Goal: Task Accomplishment & Management: Use online tool/utility

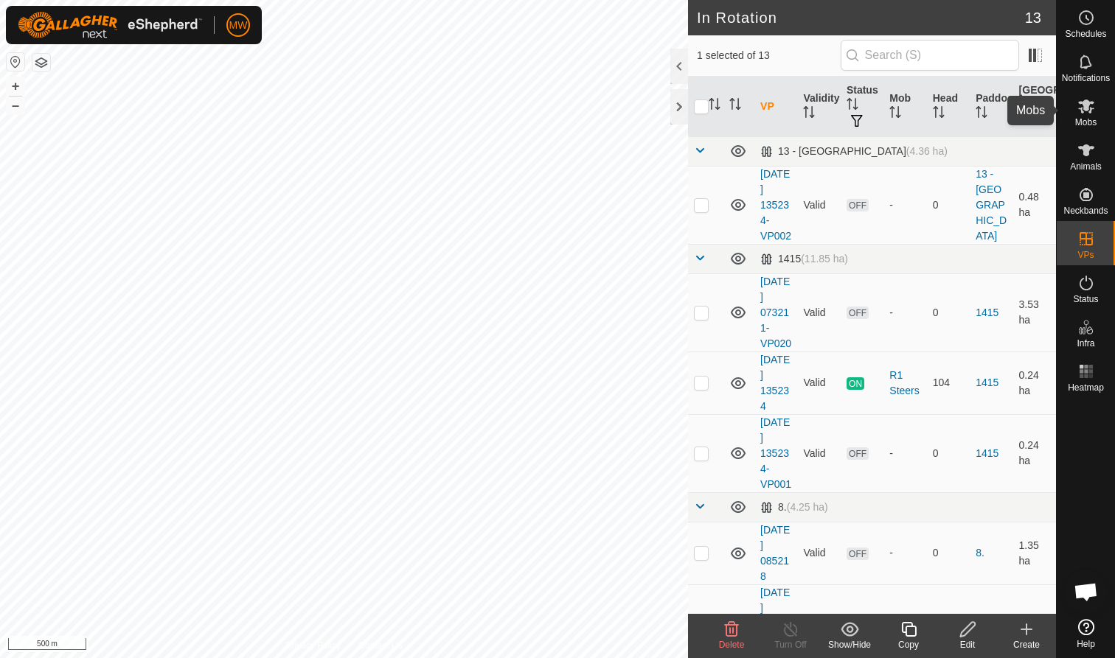
click at [589, 111] on icon at bounding box center [1086, 106] width 18 height 18
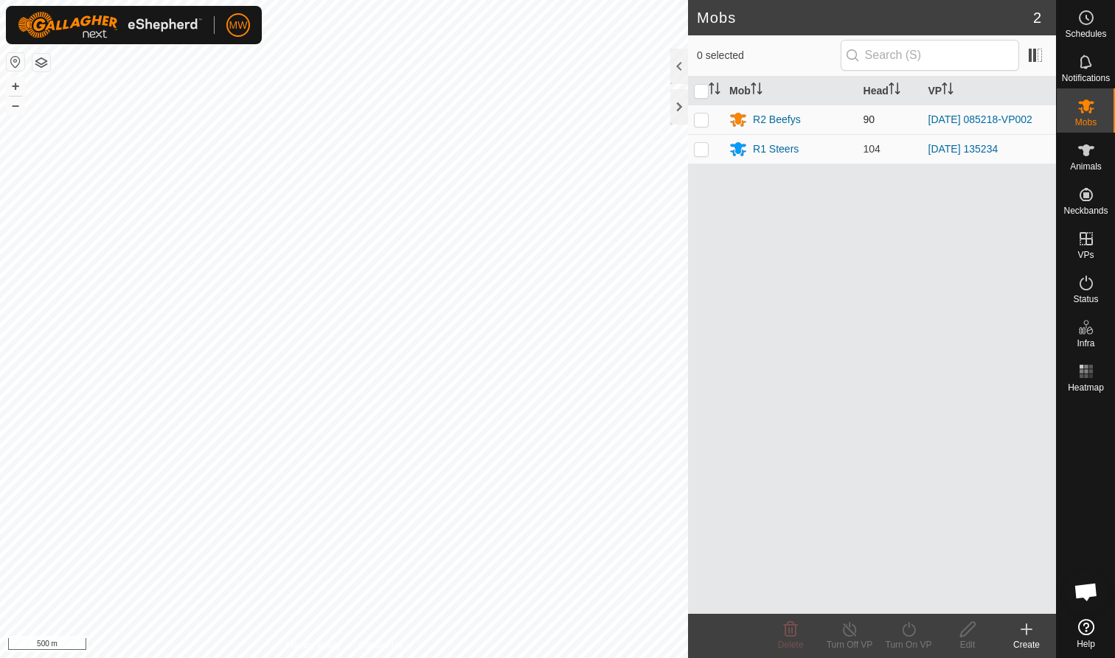
click at [589, 122] on p-checkbox at bounding box center [701, 120] width 15 height 12
checkbox input "true"
click at [589, 403] on icon at bounding box center [909, 630] width 18 height 18
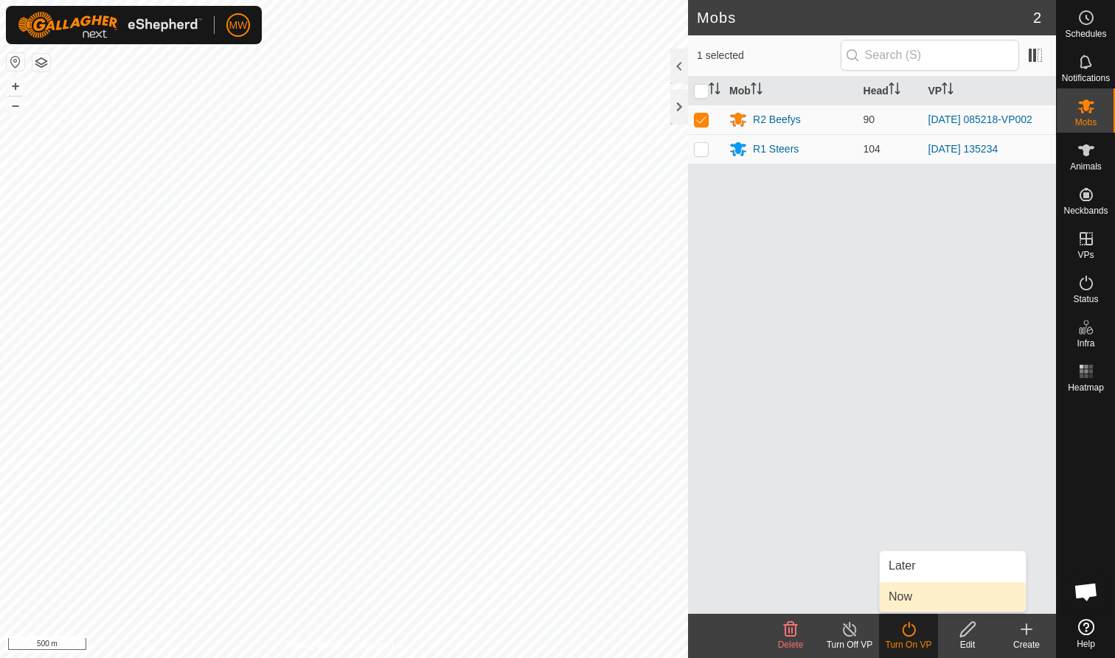
click at [589, 403] on link "Now" at bounding box center [953, 596] width 146 height 29
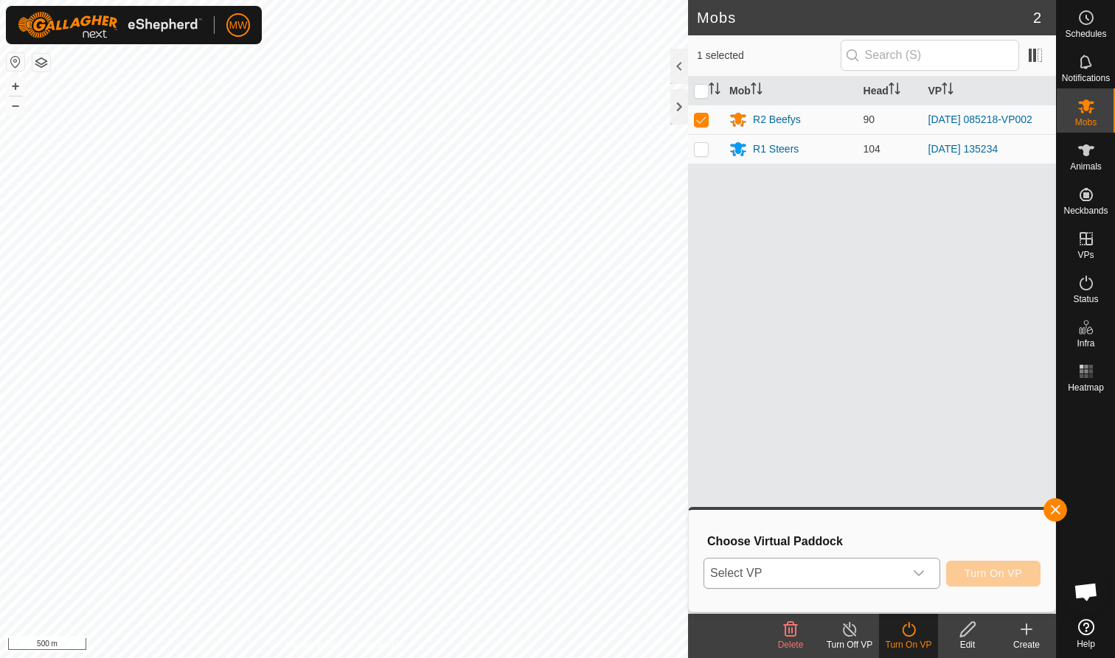
click at [589, 403] on icon "dropdown trigger" at bounding box center [919, 574] width 12 height 12
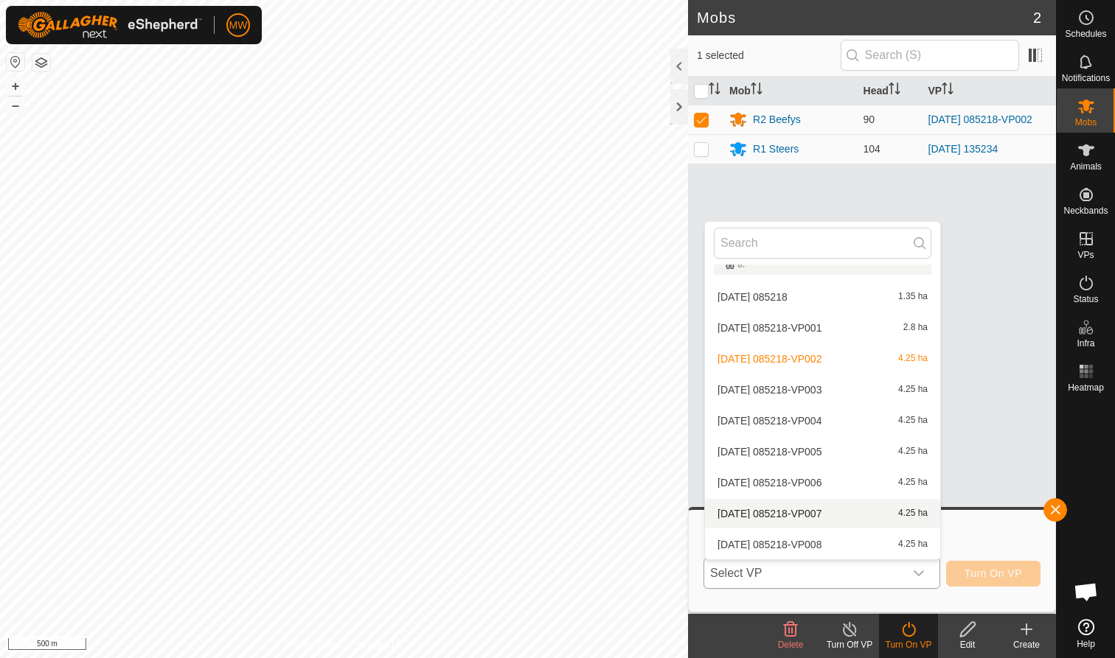
scroll to position [208, 0]
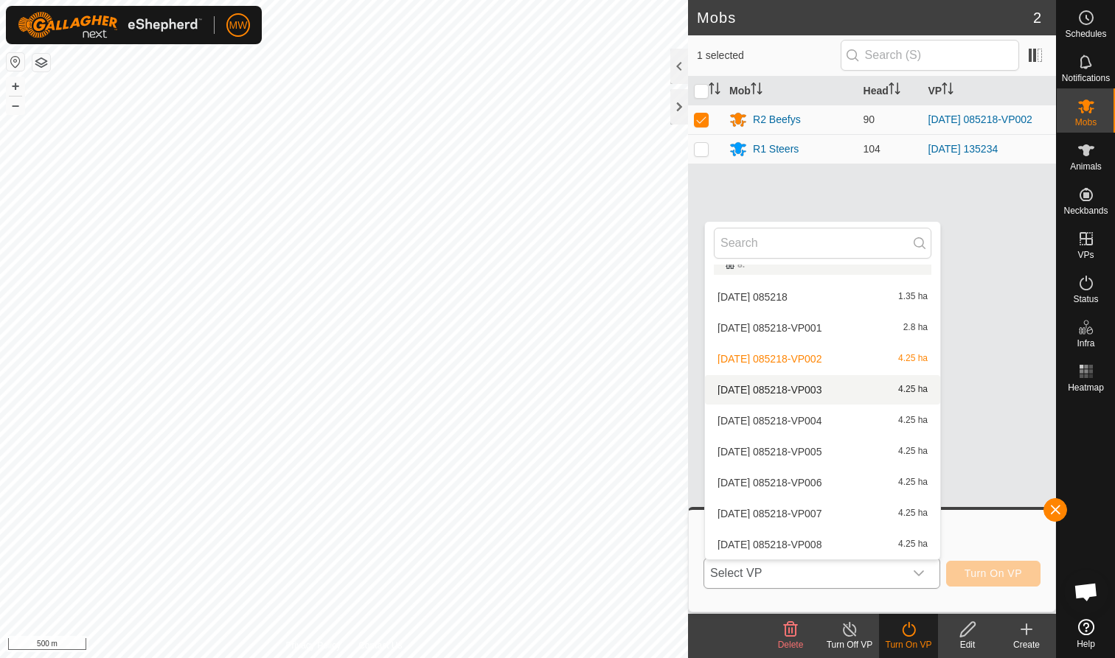
click at [589, 386] on li "[DATE] 085218-VP003 4.25 ha" at bounding box center [822, 389] width 235 height 29
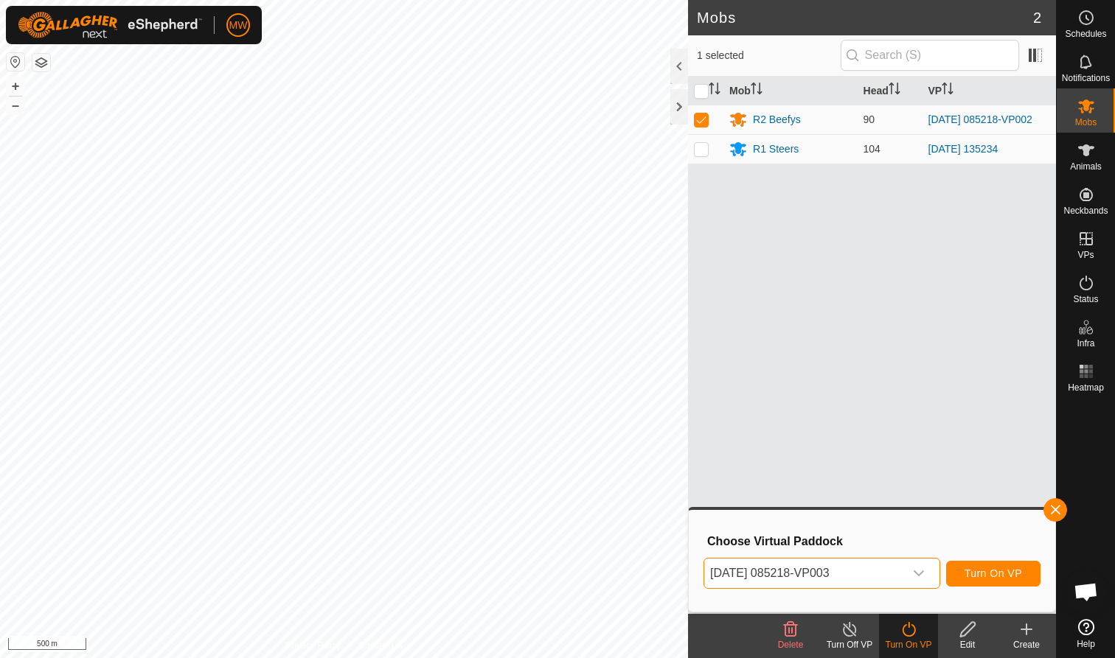
click at [589, 403] on span "Turn On VP" at bounding box center [993, 574] width 58 height 12
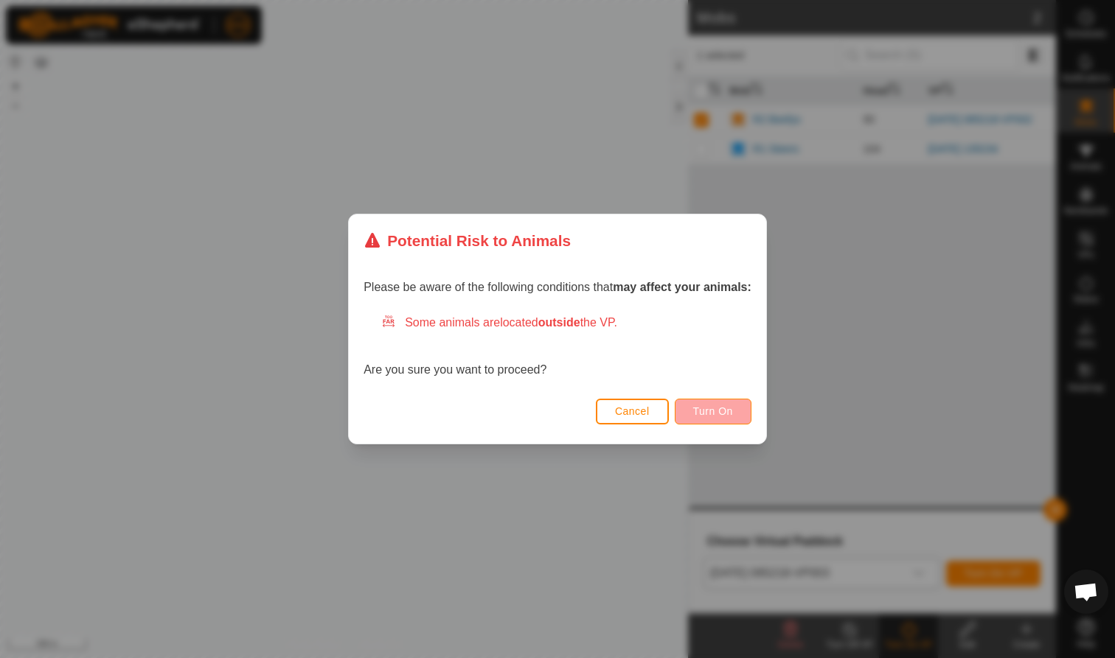
click at [589, 403] on span "Turn On" at bounding box center [713, 412] width 40 height 12
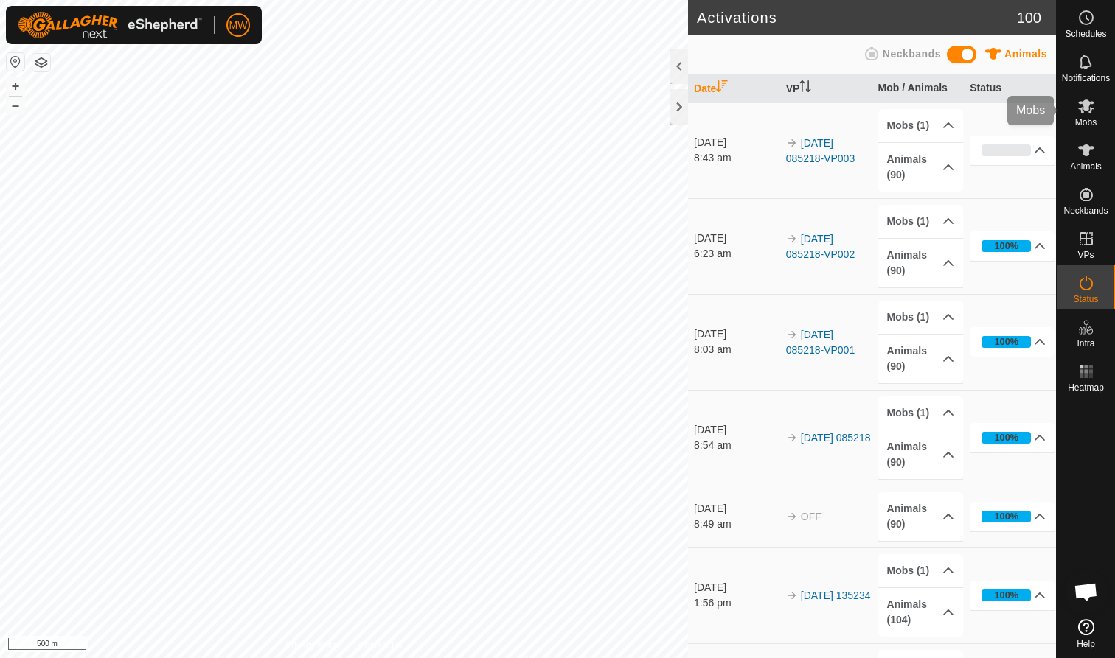
click at [589, 122] on span "Mobs" at bounding box center [1085, 122] width 21 height 9
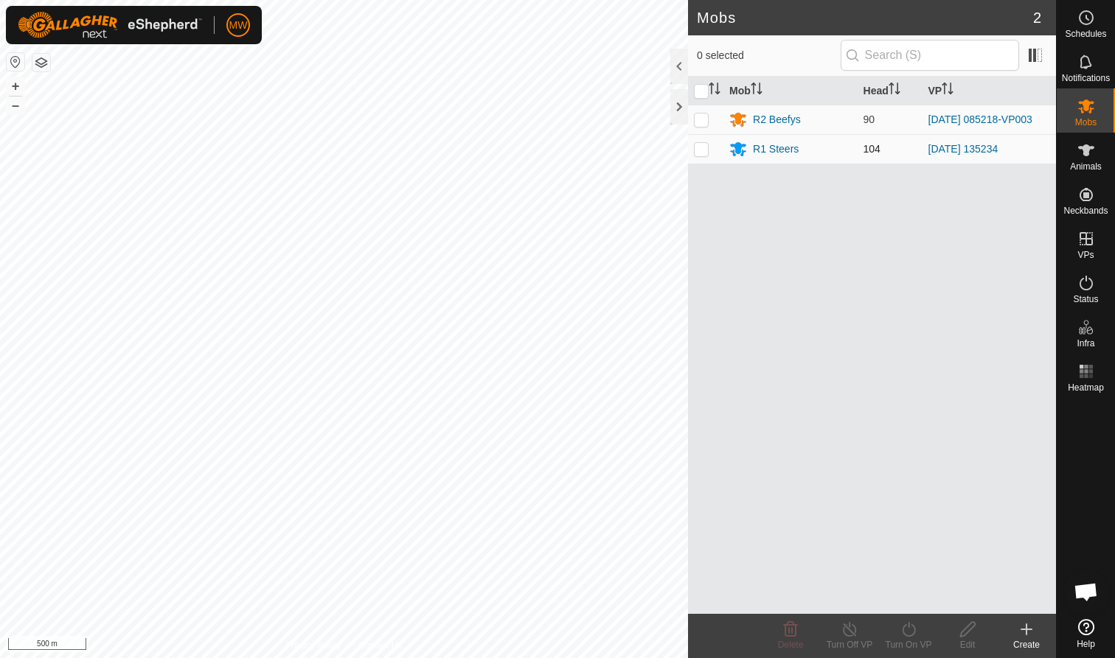
click at [589, 150] on p-checkbox at bounding box center [701, 149] width 15 height 12
checkbox input "true"
click at [589, 403] on icon at bounding box center [909, 630] width 18 height 18
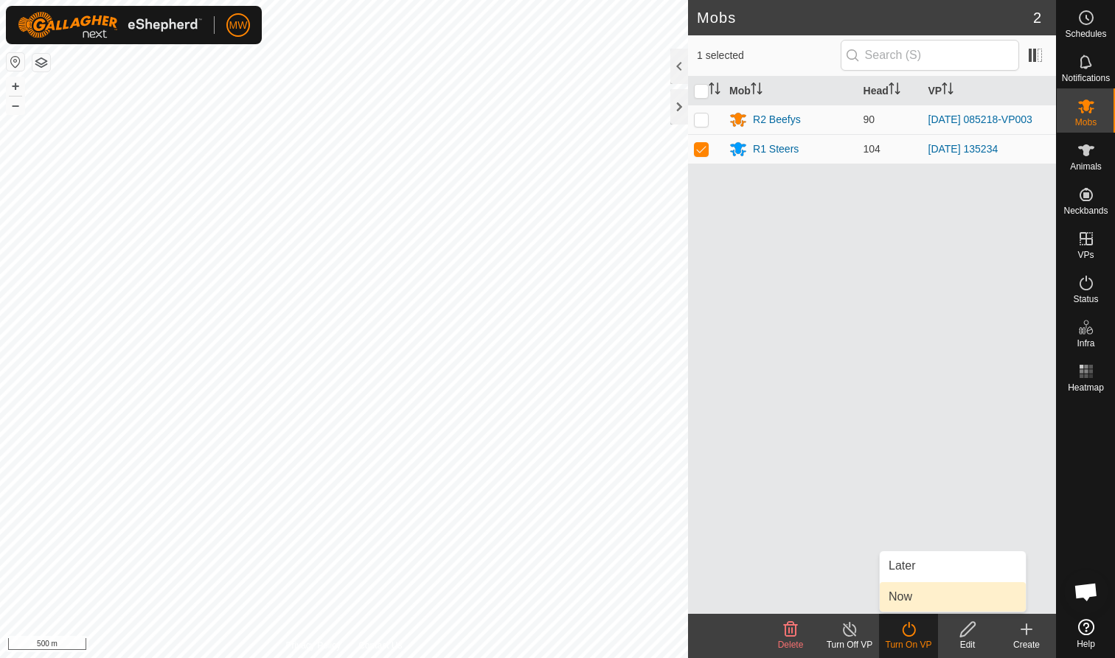
click at [589, 403] on link "Now" at bounding box center [953, 596] width 146 height 29
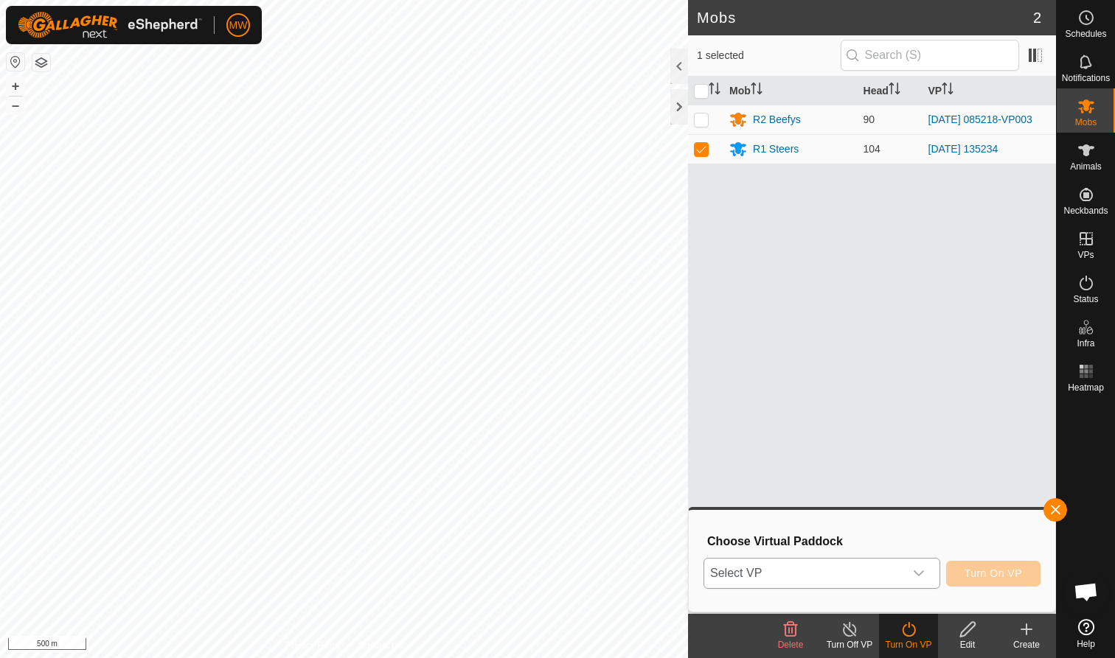
click at [589, 403] on icon "dropdown trigger" at bounding box center [919, 574] width 12 height 12
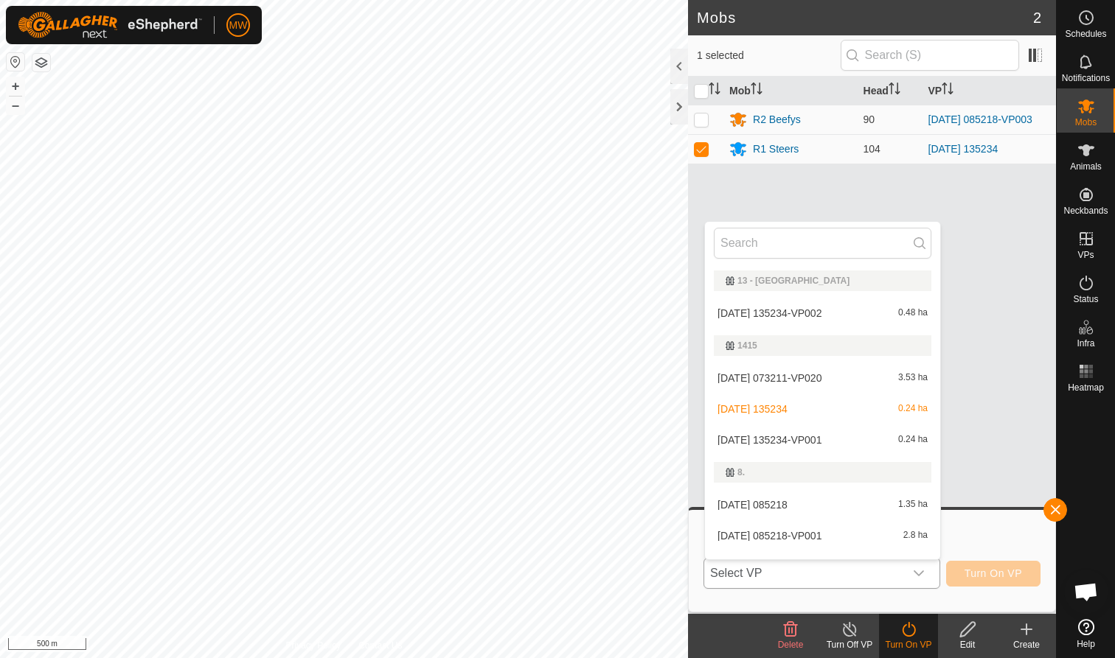
click at [589, 310] on li "[DATE] 135234-VP002 0.48 ha" at bounding box center [822, 313] width 235 height 29
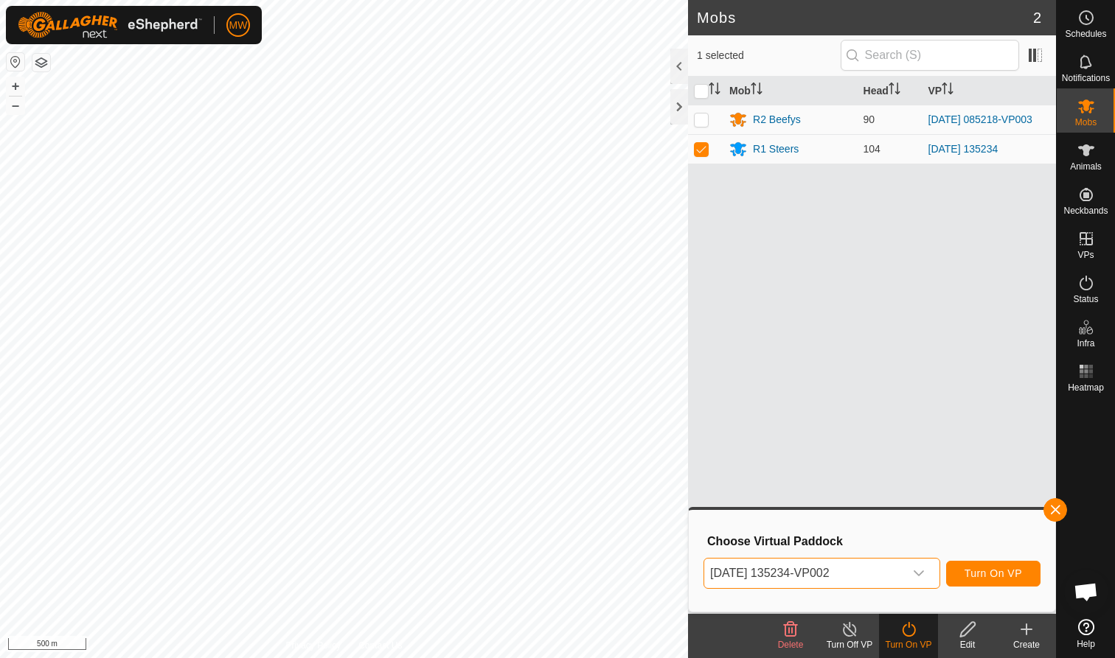
click at [589, 403] on icon "dropdown trigger" at bounding box center [919, 574] width 10 height 6
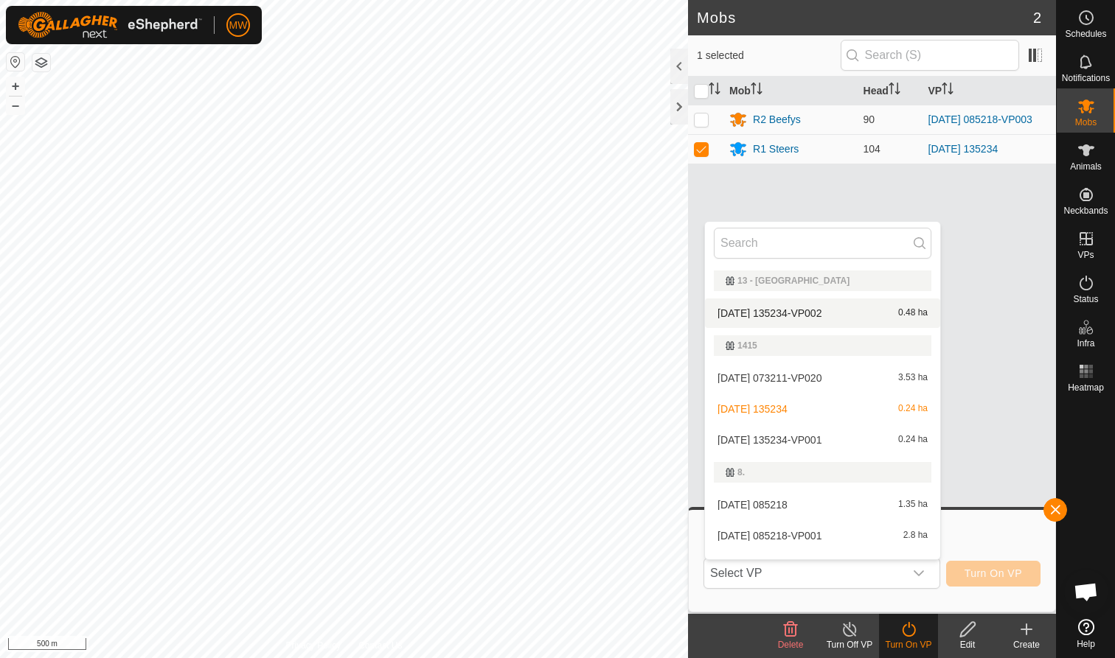
scroll to position [22, 0]
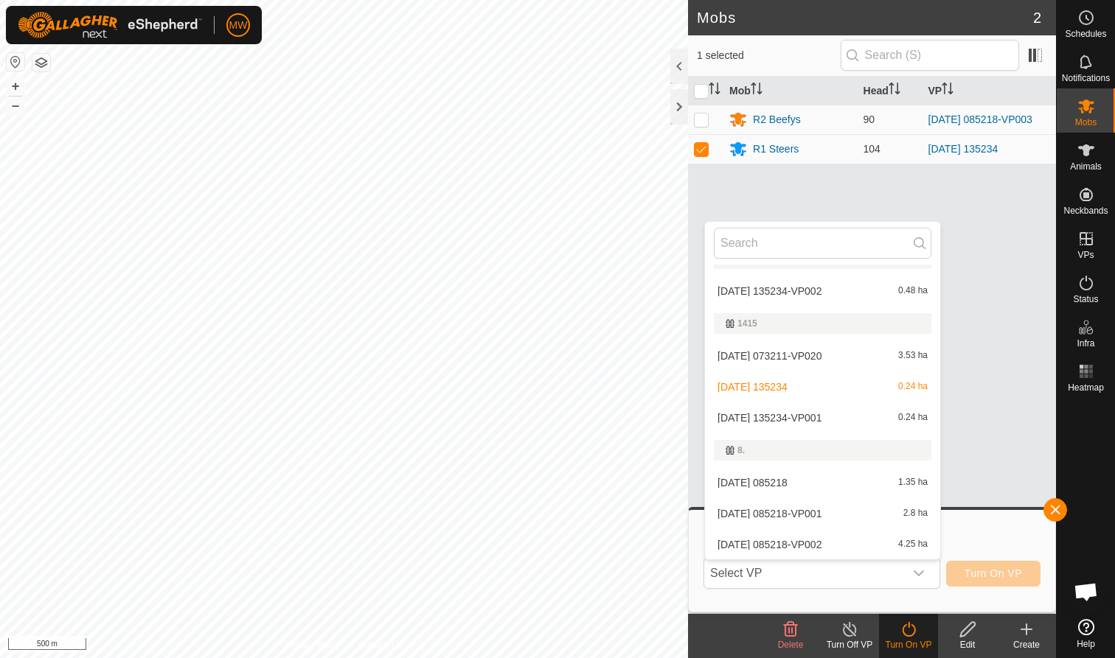
click at [589, 286] on li "[DATE] 135234-VP002 0.48 ha" at bounding box center [822, 291] width 235 height 29
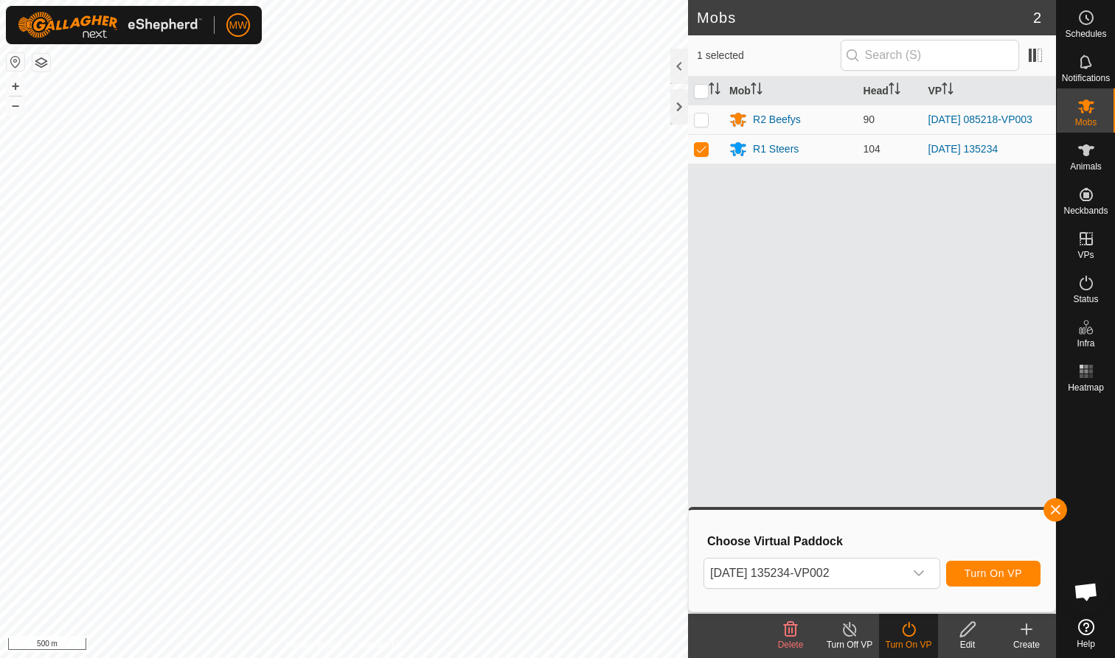
click at [589, 403] on span "Turn On VP" at bounding box center [993, 574] width 58 height 12
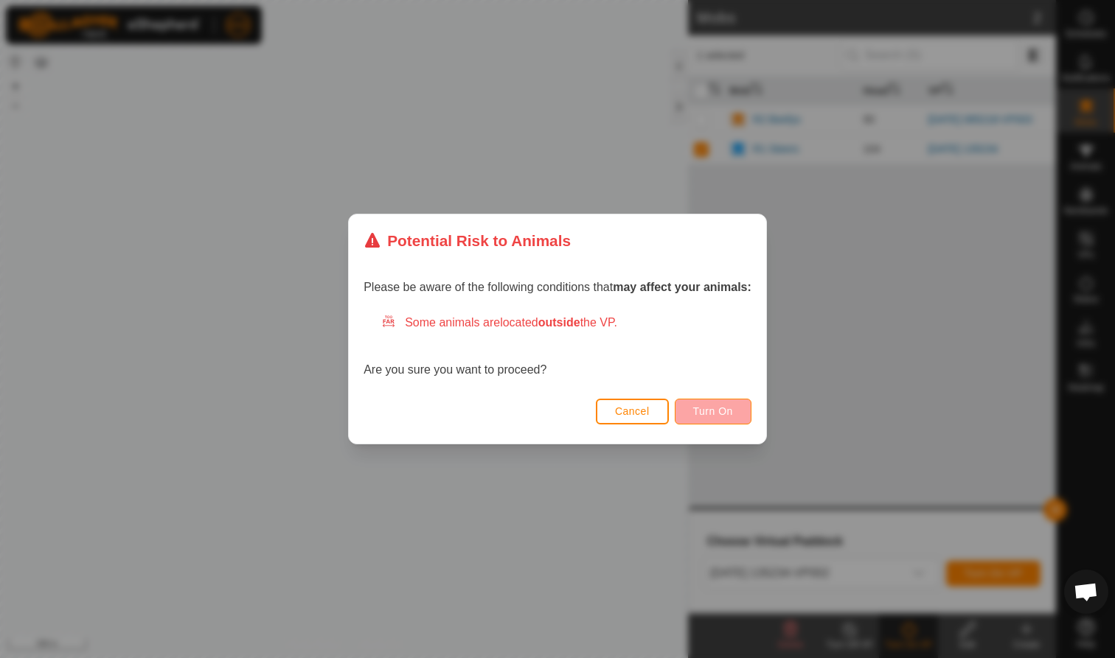
click at [589, 403] on span "Turn On" at bounding box center [713, 412] width 40 height 12
